Goal: Task Accomplishment & Management: Use online tool/utility

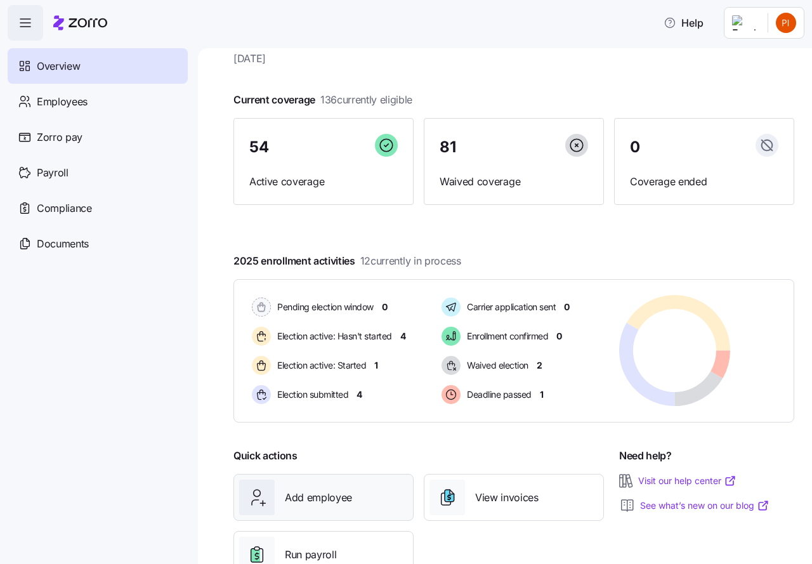
scroll to position [84, 0]
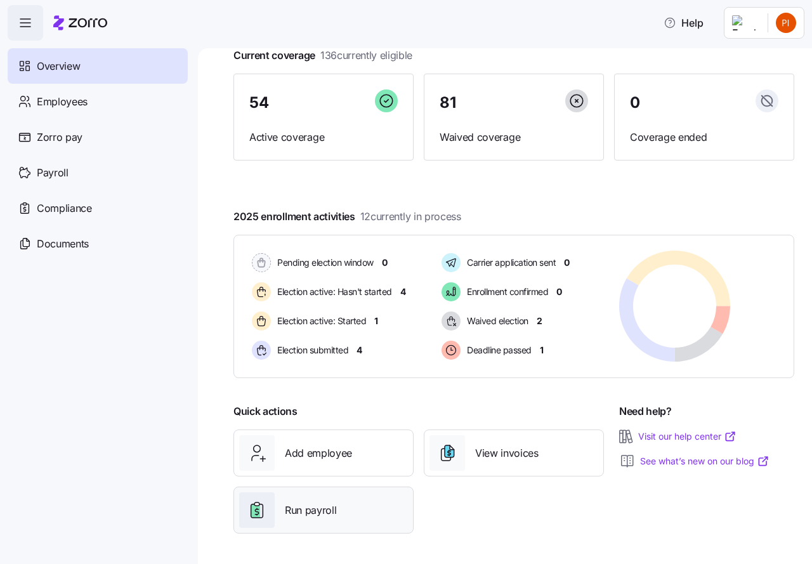
click at [306, 513] on span "Run payroll" at bounding box center [310, 511] width 51 height 16
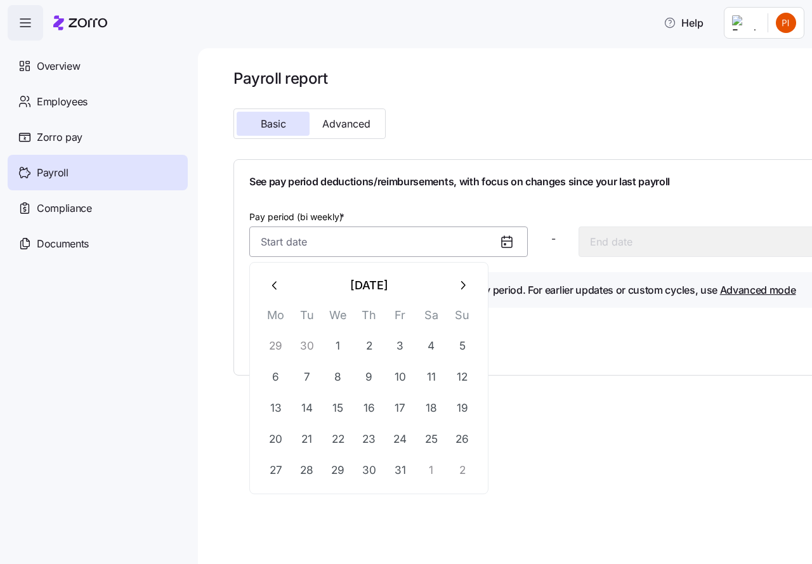
click at [307, 245] on input "Pay period (bi weekly) *" at bounding box center [388, 242] width 279 height 30
click at [336, 345] on button "1" at bounding box center [338, 346] width 30 height 30
type input "[DATE]"
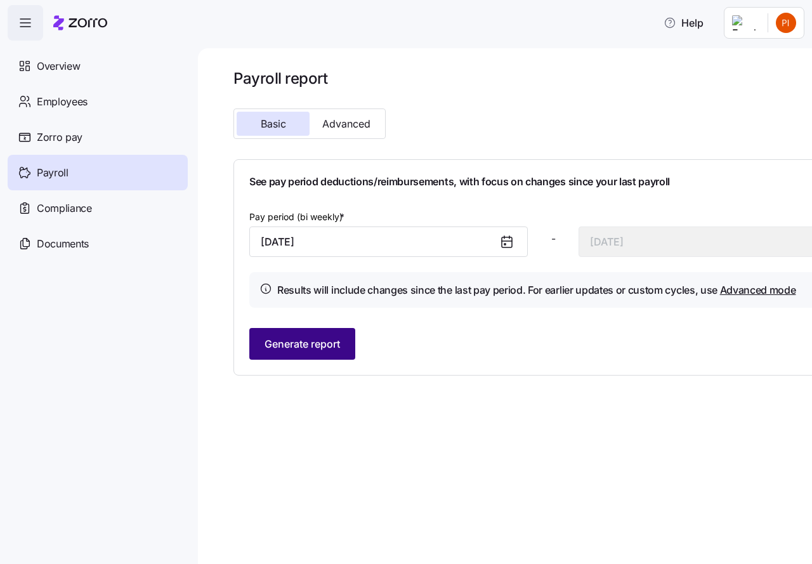
click at [316, 347] on span "Generate report" at bounding box center [303, 343] width 76 height 15
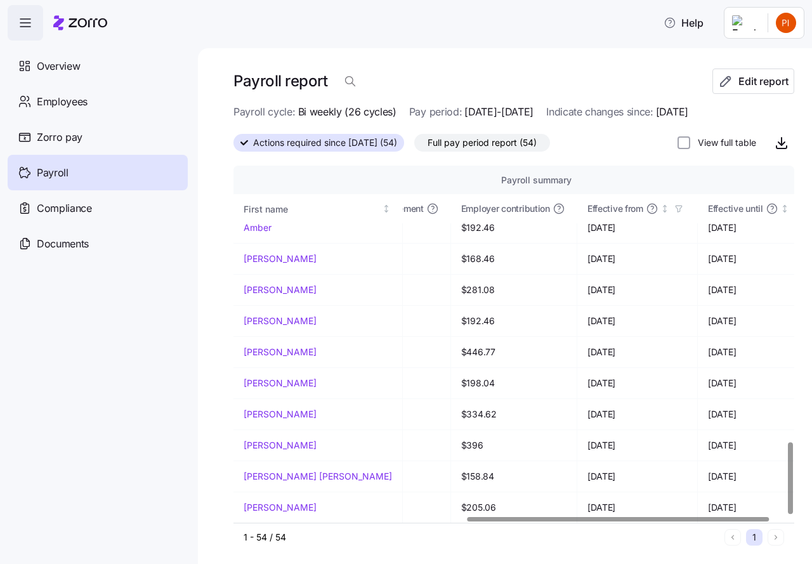
scroll to position [1379, 437]
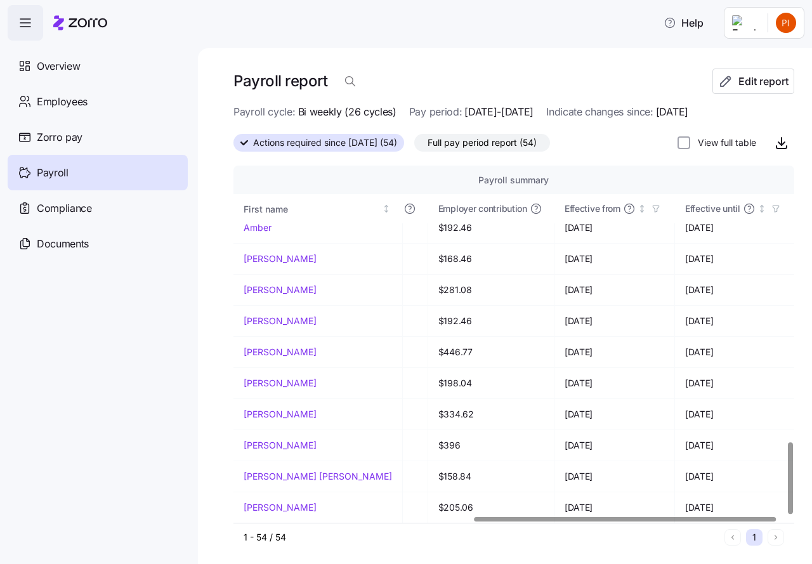
click at [777, 522] on div at bounding box center [626, 519] width 302 height 4
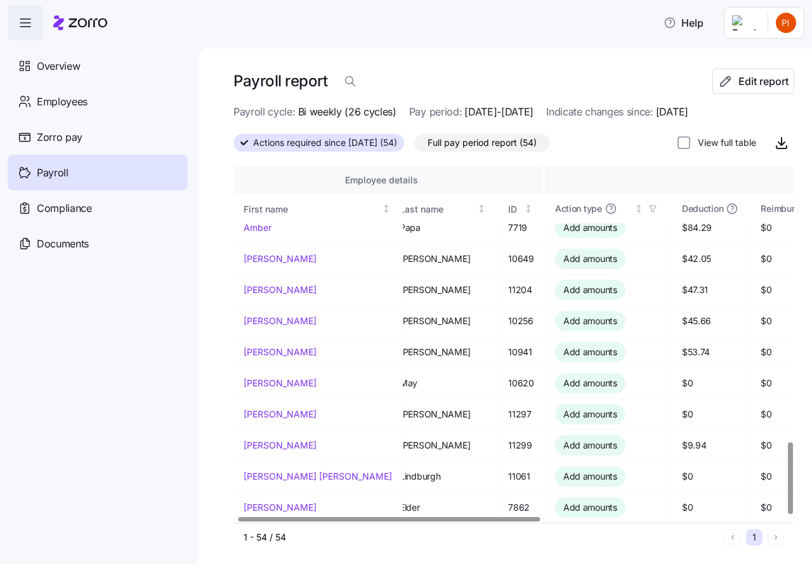
scroll to position [1379, 0]
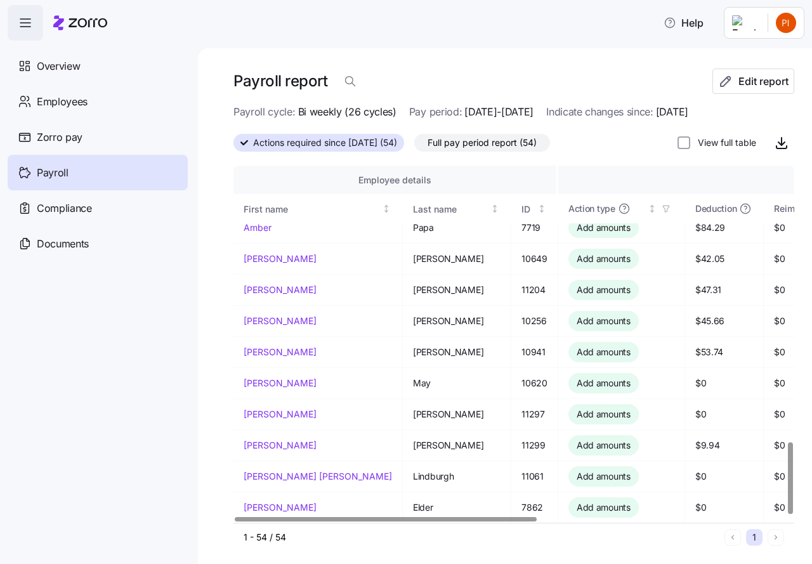
click at [235, 517] on div at bounding box center [386, 519] width 302 height 4
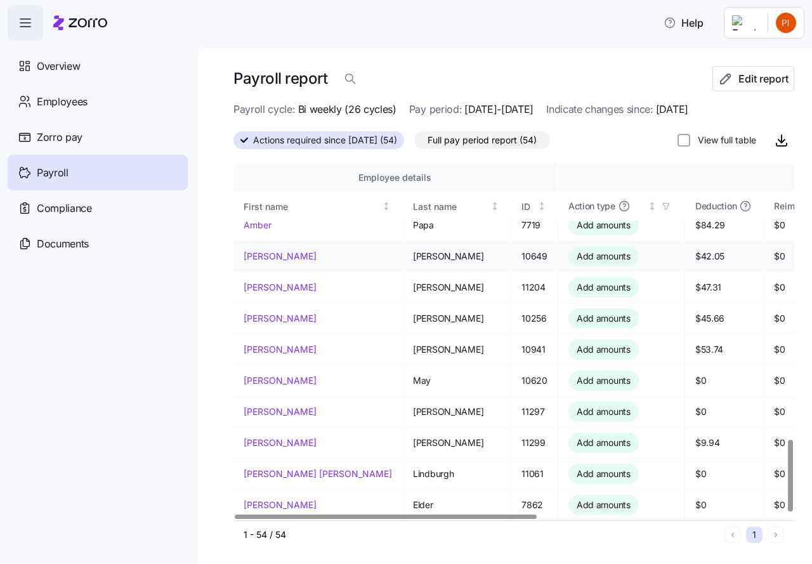
scroll to position [3, 0]
click at [678, 139] on input "View full table" at bounding box center [684, 139] width 13 height 13
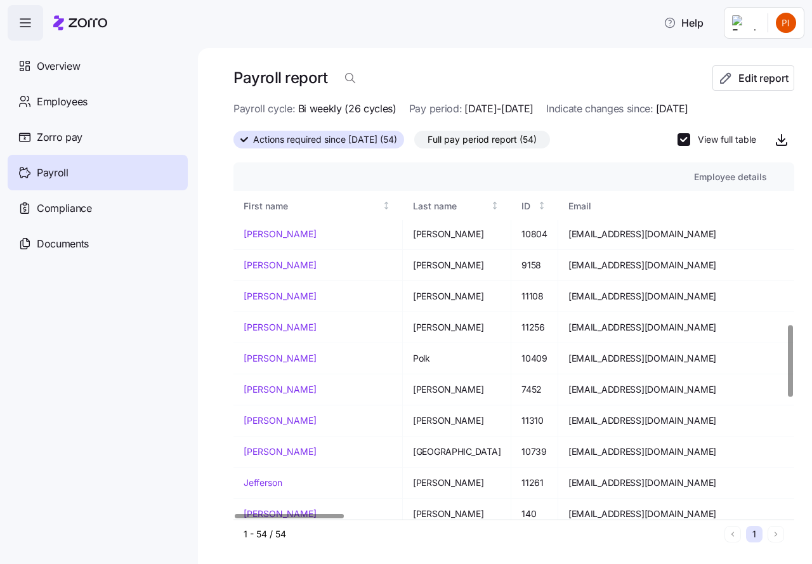
scroll to position [808, 0]
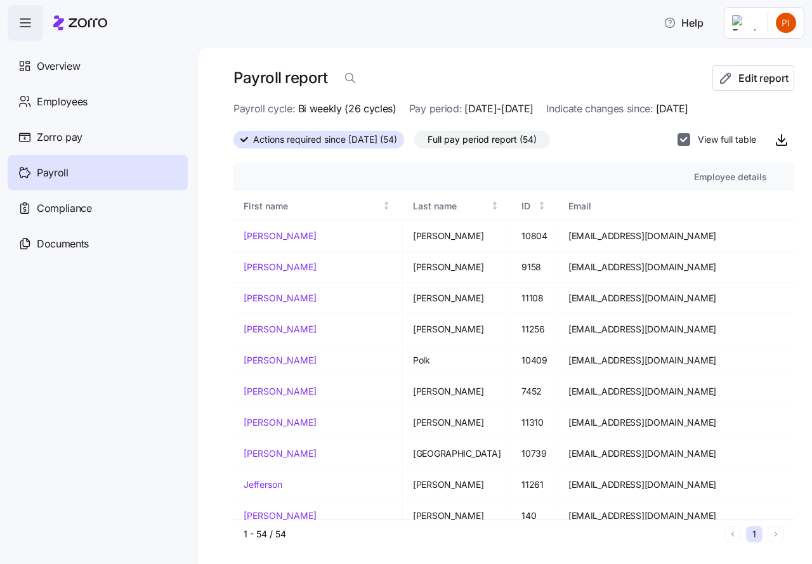
click at [678, 137] on input "View full table" at bounding box center [684, 139] width 13 height 13
checkbox input "false"
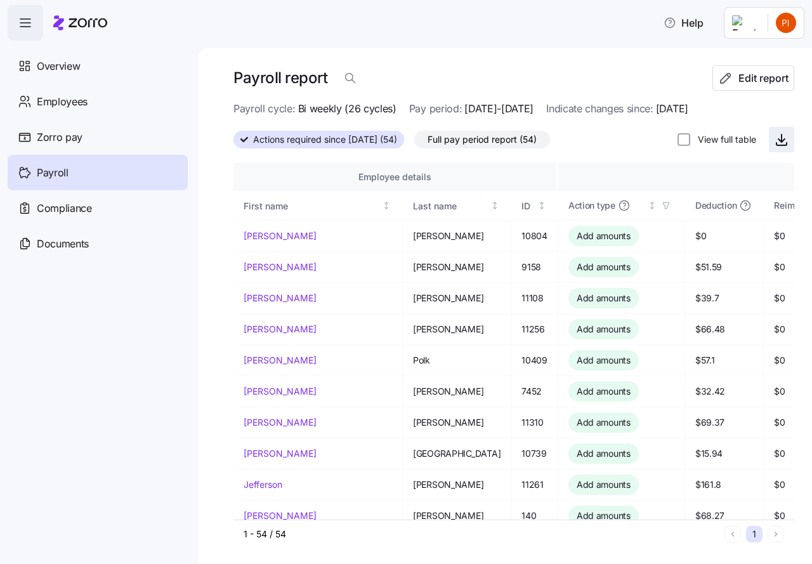
click at [782, 140] on icon "button" at bounding box center [782, 139] width 0 height 8
